Goal: Navigation & Orientation: Find specific page/section

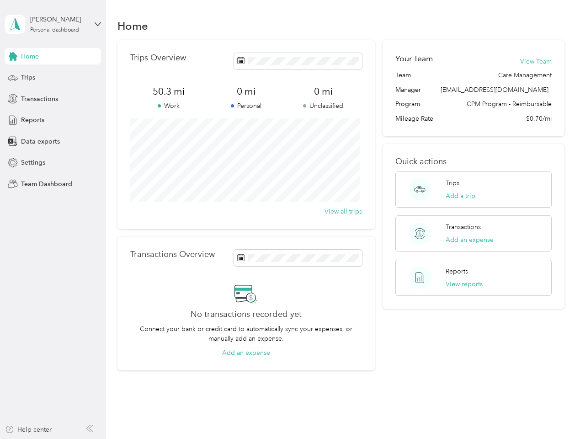
click at [290, 219] on div "Trips Overview 50.3 mi Work 0 mi Personal 0 mi Unclassified View all trips" at bounding box center [245, 134] width 257 height 189
click at [53, 24] on div "[PERSON_NAME]" at bounding box center [58, 20] width 57 height 10
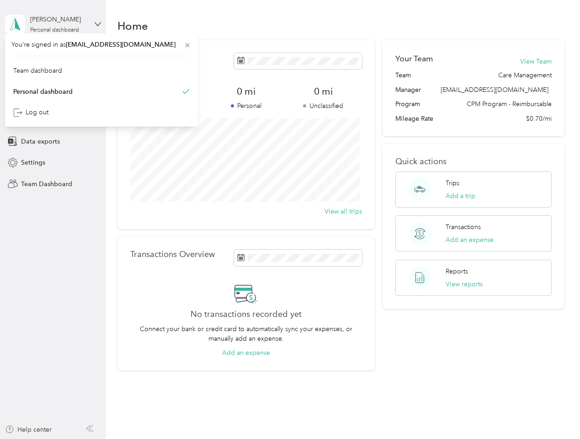
click at [53, 56] on div "You’re signed in as [EMAIL_ADDRESS][DOMAIN_NAME] Team dashboard Personal dashbo…" at bounding box center [101, 79] width 192 height 93
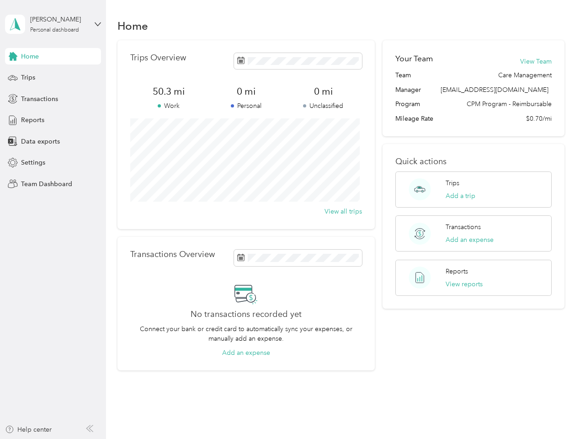
click at [13, 56] on div "You’re signed in as [EMAIL_ADDRESS][DOMAIN_NAME] Team dashboard Personal dashbo…" at bounding box center [101, 79] width 192 height 93
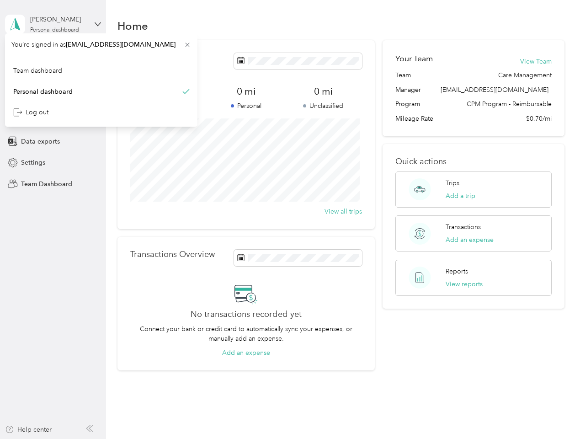
click at [53, 78] on div "Trips" at bounding box center [53, 77] width 96 height 16
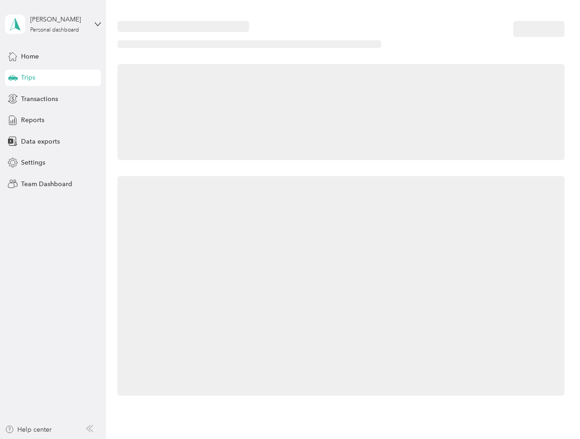
click at [13, 78] on icon at bounding box center [13, 77] width 10 height 5
